Goal: Task Accomplishment & Management: Complete application form

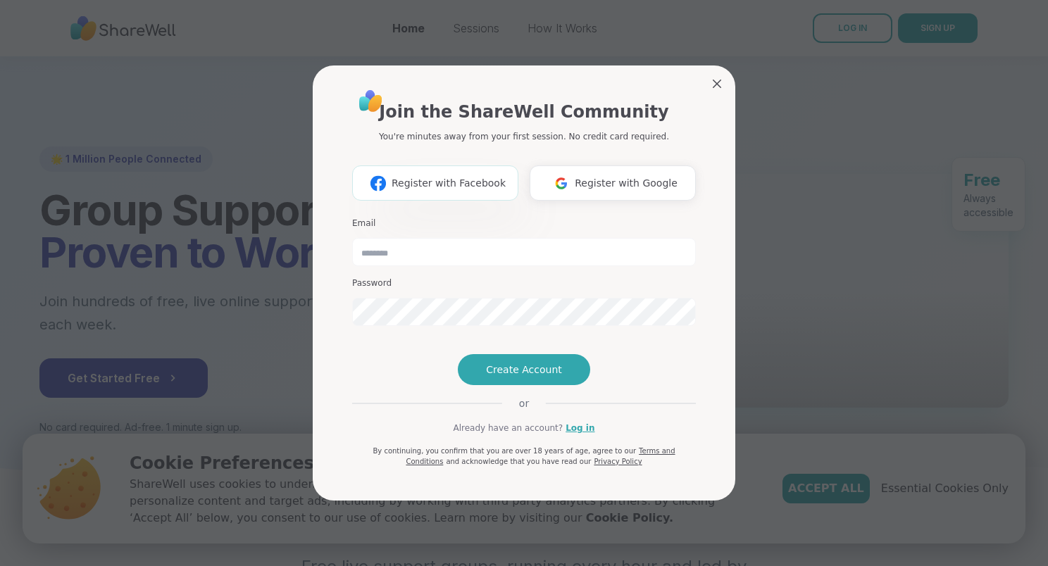
click at [461, 176] on span "Register with Facebook" at bounding box center [449, 183] width 114 height 15
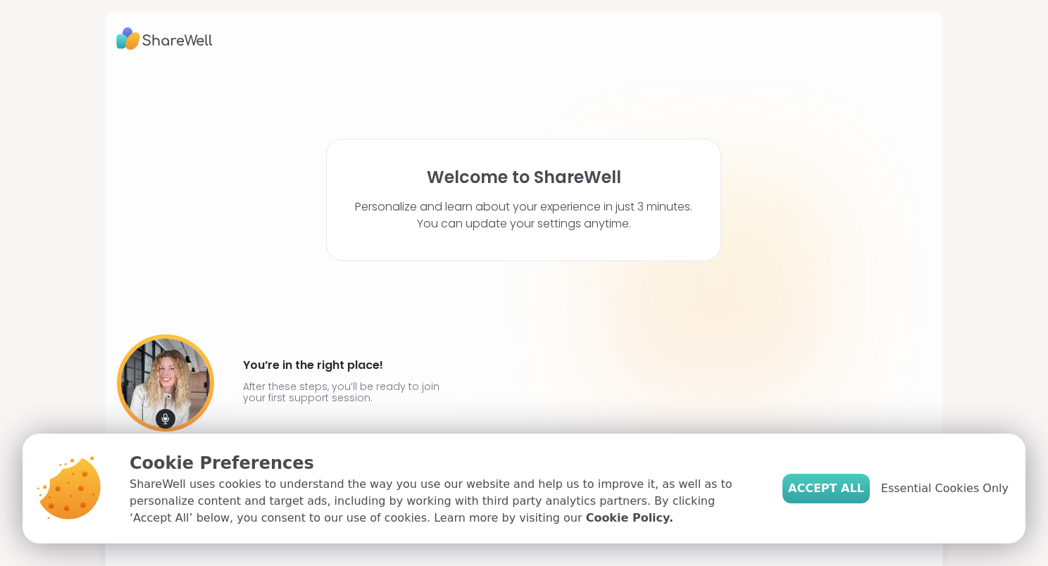
click at [838, 490] on span "Accept All" at bounding box center [826, 488] width 76 height 17
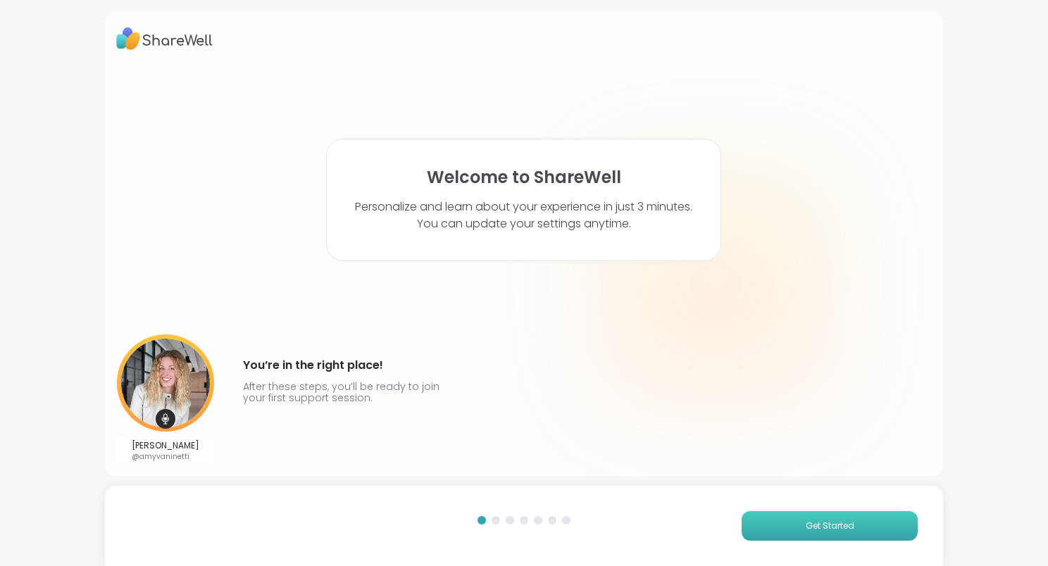
click at [806, 527] on span "Get Started" at bounding box center [830, 526] width 49 height 13
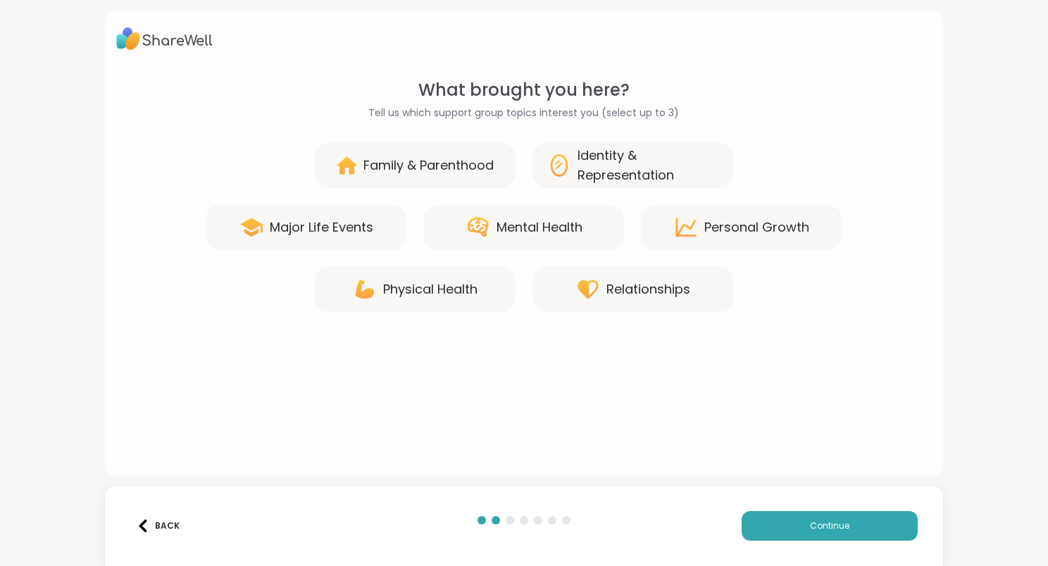
click at [301, 220] on div "Major Life Events" at bounding box center [322, 228] width 104 height 20
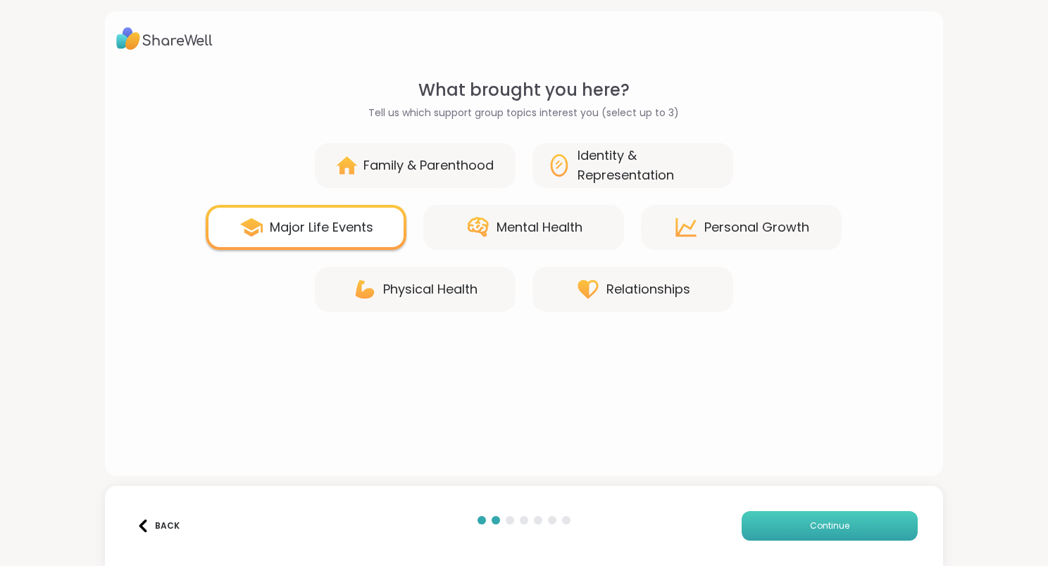
click at [837, 527] on span "Continue" at bounding box center [829, 526] width 39 height 13
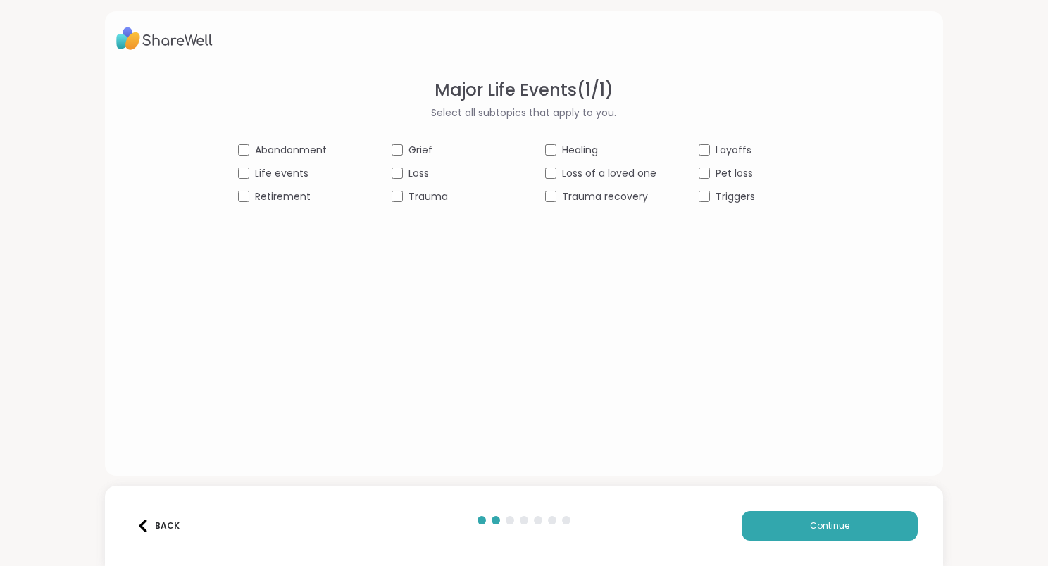
click at [551, 199] on div "Trauma recovery" at bounding box center [600, 196] width 111 height 15
click at [810, 530] on span "Continue" at bounding box center [829, 526] width 39 height 13
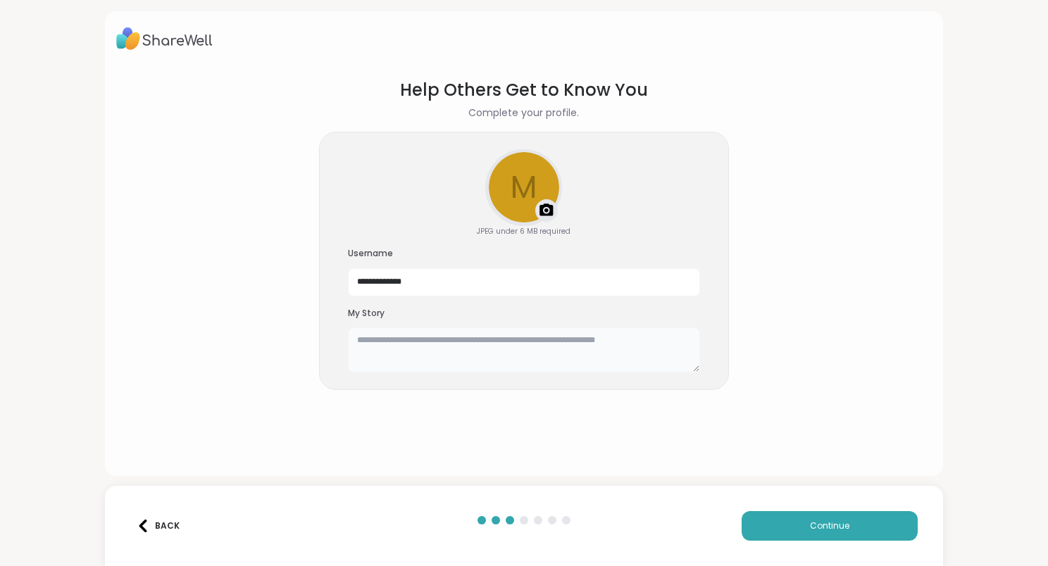
click at [553, 345] on textarea at bounding box center [524, 349] width 352 height 45
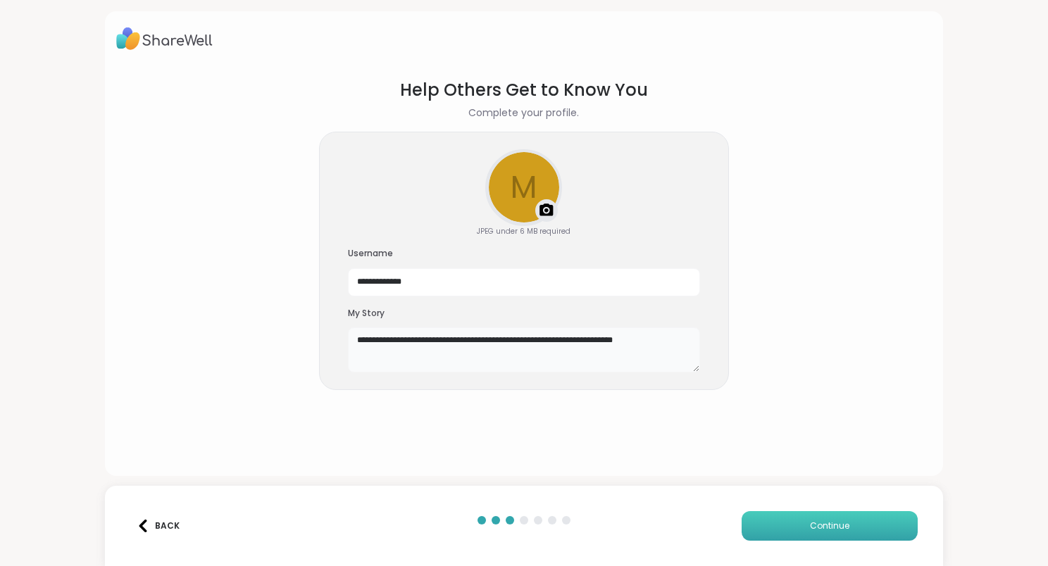
type textarea "**********"
click at [810, 524] on span "Continue" at bounding box center [829, 526] width 39 height 13
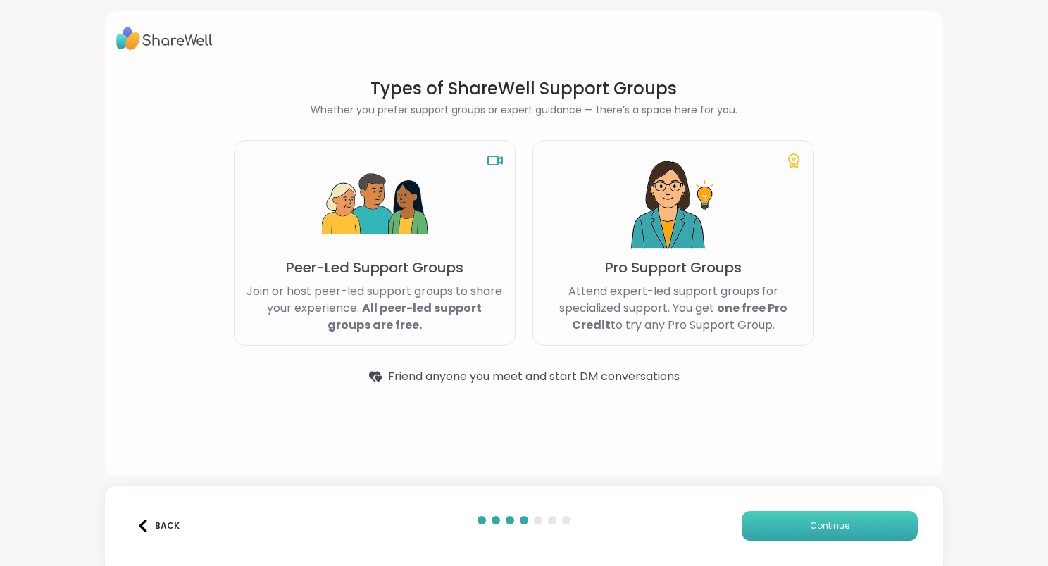
click at [810, 525] on span "Continue" at bounding box center [829, 526] width 39 height 13
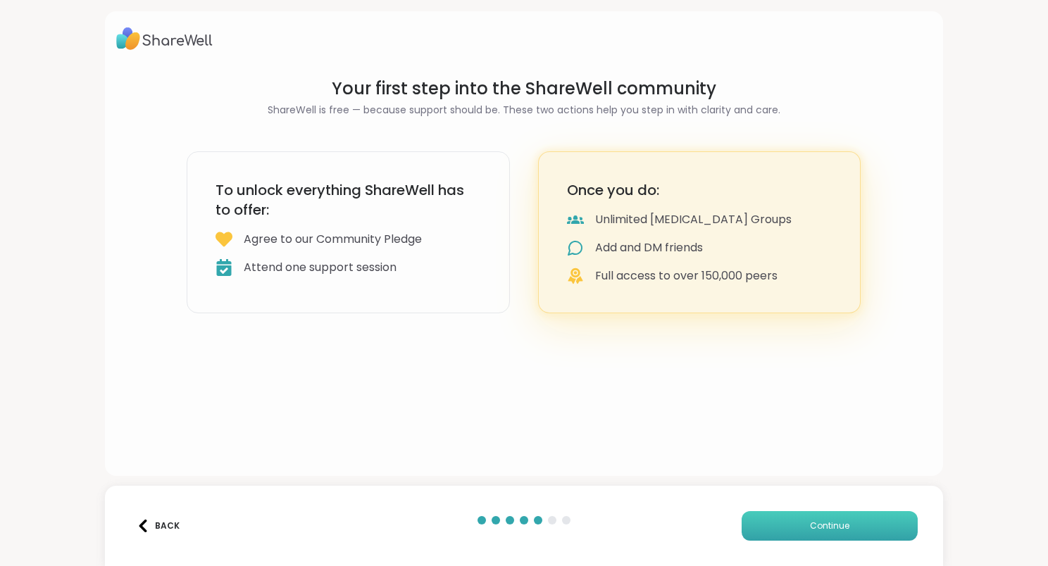
click at [810, 525] on span "Continue" at bounding box center [829, 526] width 39 height 13
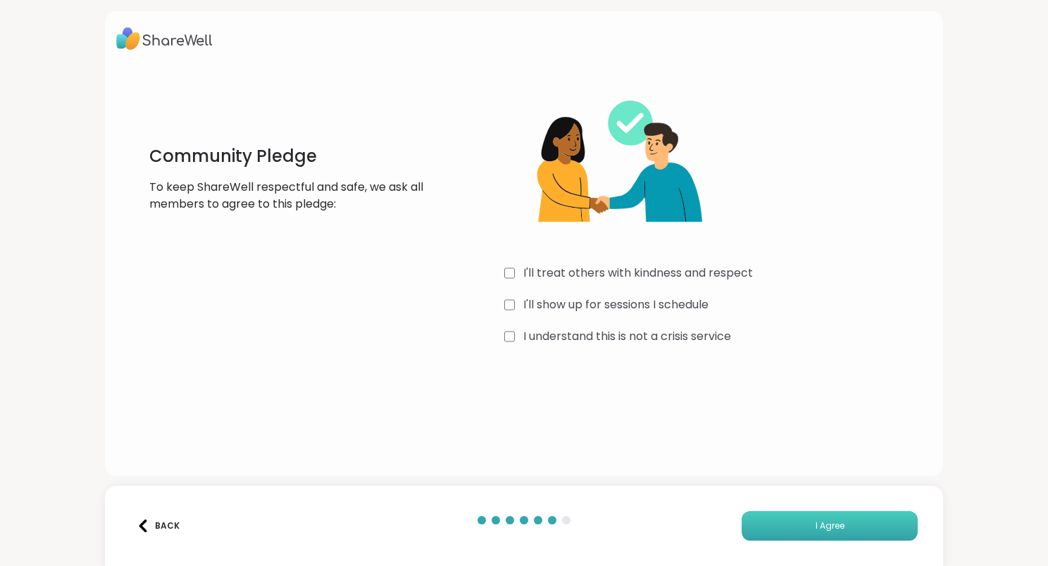
click at [785, 527] on button "I Agree" at bounding box center [830, 526] width 176 height 30
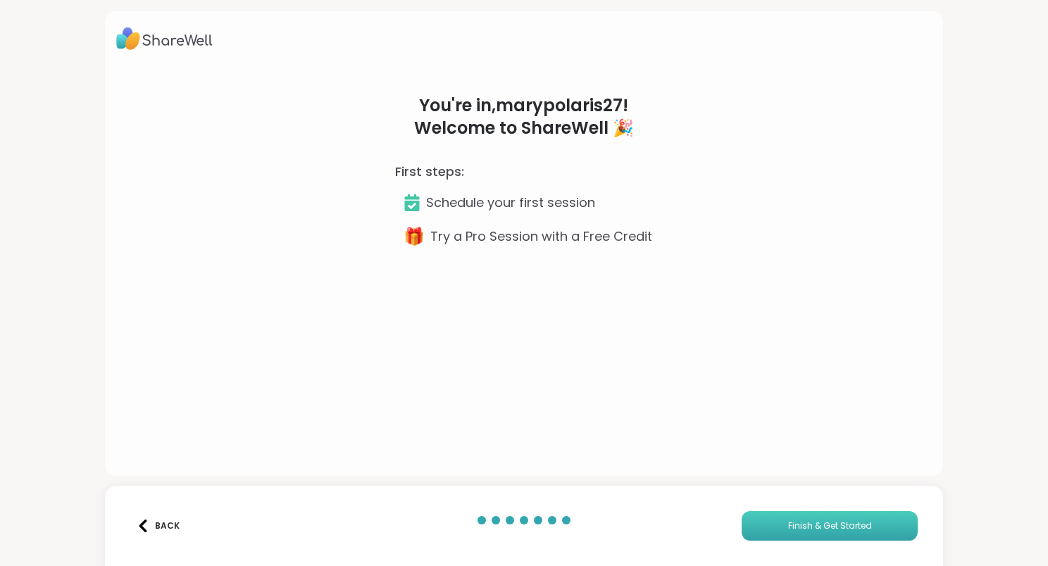
click at [788, 527] on span "Finish & Get Started" at bounding box center [830, 526] width 84 height 13
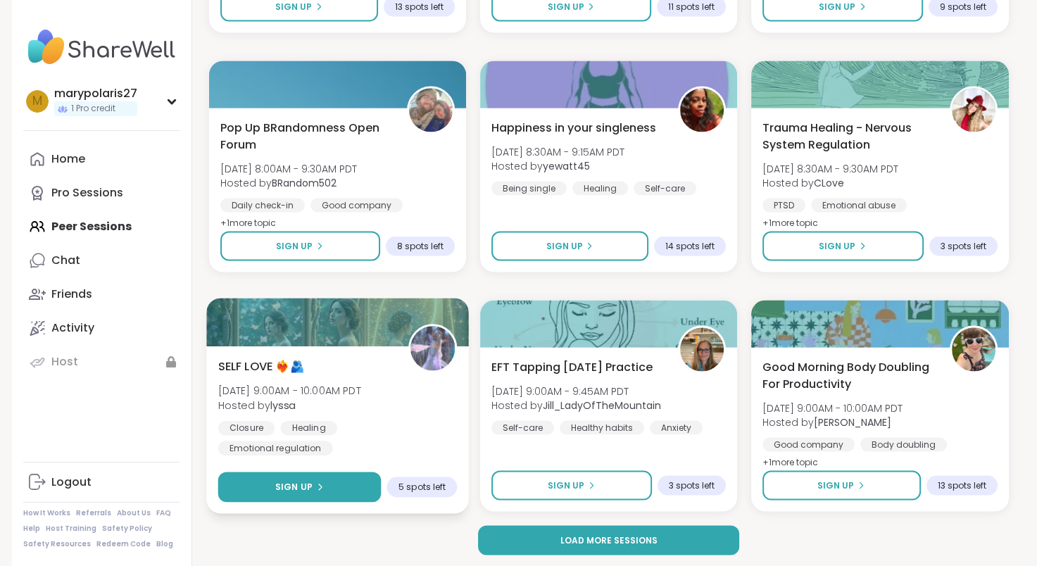
scroll to position [2609, 0]
